Goal: Complete application form: Complete application form

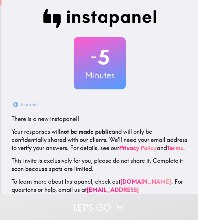
scroll to position [22, 0]
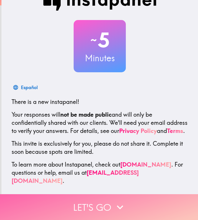
click at [97, 204] on button "Let's go" at bounding box center [99, 207] width 198 height 26
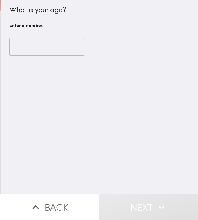
scroll to position [0, 0]
click at [43, 49] on input "number" at bounding box center [47, 47] width 76 height 18
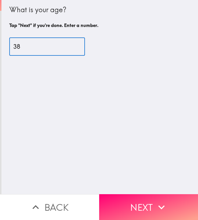
type input "38"
click at [151, 207] on button "Next" at bounding box center [148, 207] width 99 height 26
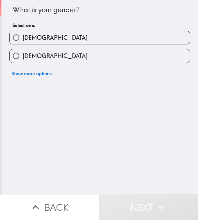
click at [42, 41] on label "[DEMOGRAPHIC_DATA]" at bounding box center [100, 37] width 181 height 13
click at [23, 41] on input "[DEMOGRAPHIC_DATA]" at bounding box center [16, 37] width 13 height 13
radio input "true"
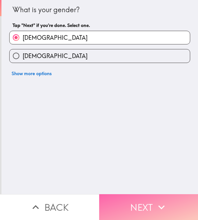
click at [148, 209] on button "Next" at bounding box center [148, 207] width 99 height 26
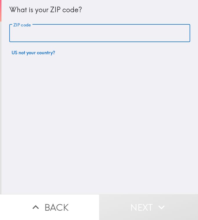
click at [31, 36] on input "ZIP code" at bounding box center [99, 33] width 181 height 18
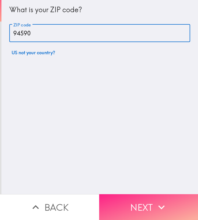
type input "94590"
click at [147, 208] on button "Next" at bounding box center [148, 207] width 99 height 26
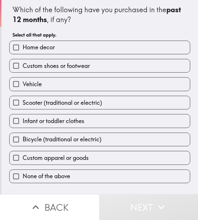
click at [39, 61] on label "Custom shoes or footwear" at bounding box center [100, 65] width 181 height 13
click at [23, 61] on input "Custom shoes or footwear" at bounding box center [16, 65] width 13 height 13
checkbox input "true"
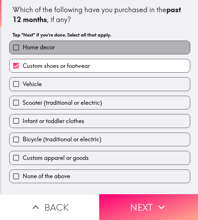
click at [35, 44] on span "Home decor" at bounding box center [39, 47] width 32 height 8
click at [23, 44] on input "Home decor" at bounding box center [16, 47] width 13 height 13
checkbox input "true"
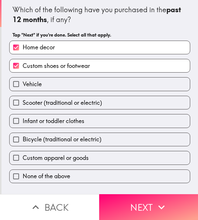
click at [35, 86] on span "Vehicle" at bounding box center [32, 84] width 19 height 8
click at [23, 86] on input "Vehicle" at bounding box center [16, 84] width 13 height 13
checkbox input "true"
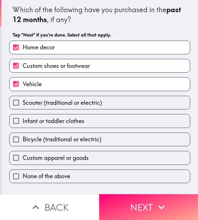
click at [42, 117] on label "Infant or toddler clothes" at bounding box center [100, 120] width 181 height 13
click at [23, 117] on input "Infant or toddler clothes" at bounding box center [16, 120] width 13 height 13
checkbox input "true"
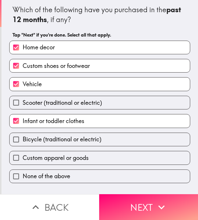
click at [51, 137] on span "Bicycle (traditional or electric)" at bounding box center [62, 139] width 79 height 8
click at [23, 137] on input "Bicycle (traditional or electric)" at bounding box center [16, 139] width 13 height 13
checkbox input "true"
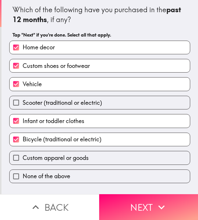
click at [51, 149] on div "Custom apparel or goods" at bounding box center [98, 155] width 186 height 18
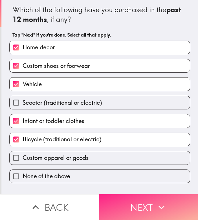
click at [140, 205] on button "Next" at bounding box center [148, 207] width 99 height 26
